Goal: Transaction & Acquisition: Book appointment/travel/reservation

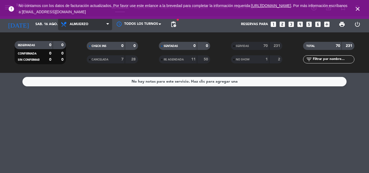
click at [70, 24] on span "Almuerzo" at bounding box center [79, 24] width 19 height 4
click at [73, 61] on div "menu Banda sábado 16. agosto - 19:35 Mis reservas Mapa de mesas Disponibilidad …" at bounding box center [184, 36] width 369 height 73
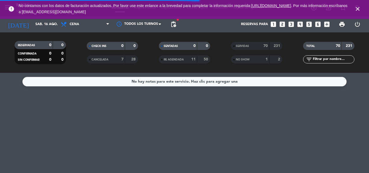
click at [356, 9] on icon "close" at bounding box center [358, 9] width 6 height 6
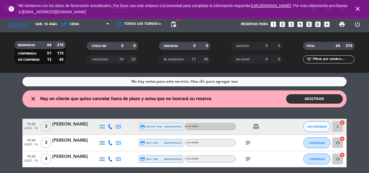
click at [301, 24] on icon "looks_4" at bounding box center [300, 24] width 7 height 7
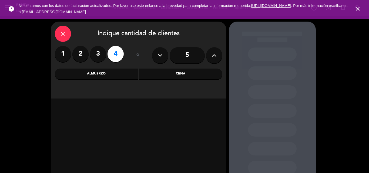
click at [191, 76] on div "Cena" at bounding box center [180, 74] width 83 height 11
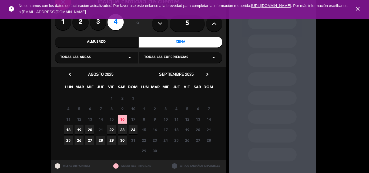
scroll to position [32, 0]
click at [124, 118] on span "16" at bounding box center [122, 119] width 9 height 9
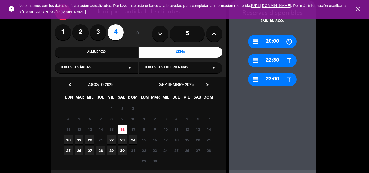
scroll to position [47, 0]
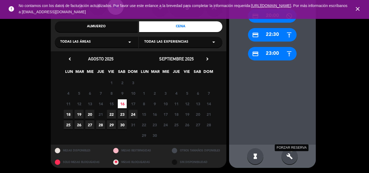
click at [289, 155] on icon "build" at bounding box center [289, 156] width 6 height 6
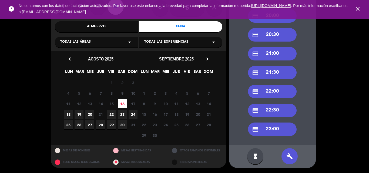
click at [270, 52] on div "credit_card 21:00" at bounding box center [272, 54] width 49 height 14
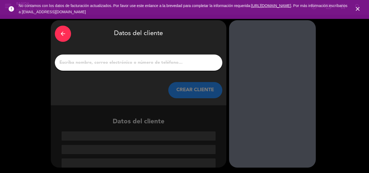
click at [171, 63] on input "1" at bounding box center [138, 63] width 159 height 8
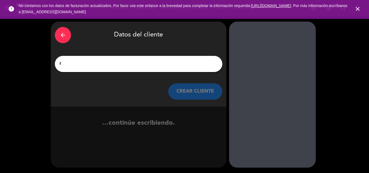
scroll to position [0, 0]
type input "f"
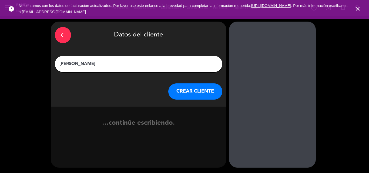
type input "[PERSON_NAME]"
click at [192, 88] on button "CREAR CLIENTE" at bounding box center [195, 92] width 54 height 16
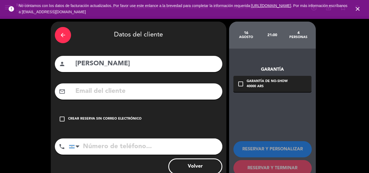
click at [306, 144] on div "arrow_back Datos del cliente person [PERSON_NAME] mail_outline check_box_outlin…" at bounding box center [184, 102] width 369 height 172
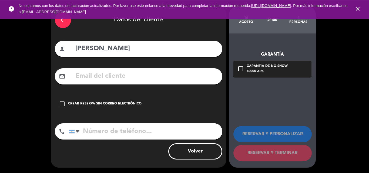
click at [62, 106] on icon "check_box_outline_blank" at bounding box center [62, 104] width 6 height 6
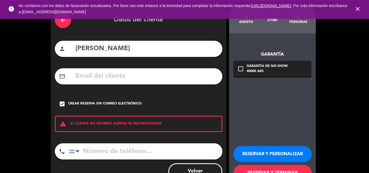
scroll to position [35, 0]
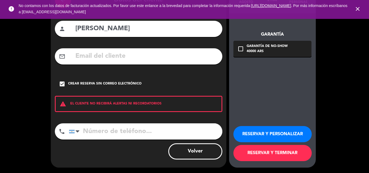
click at [258, 149] on button "RESERVAR Y TERMINAR" at bounding box center [272, 153] width 78 height 16
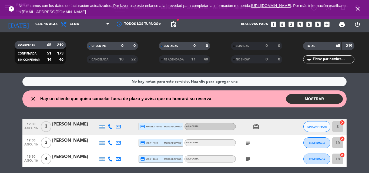
click at [329, 95] on button "MOSTRAR" at bounding box center [314, 98] width 57 height 9
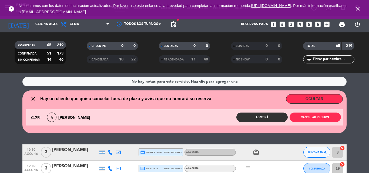
click at [329, 95] on button "OCULTAR" at bounding box center [314, 98] width 57 height 9
